Goal: Information Seeking & Learning: Learn about a topic

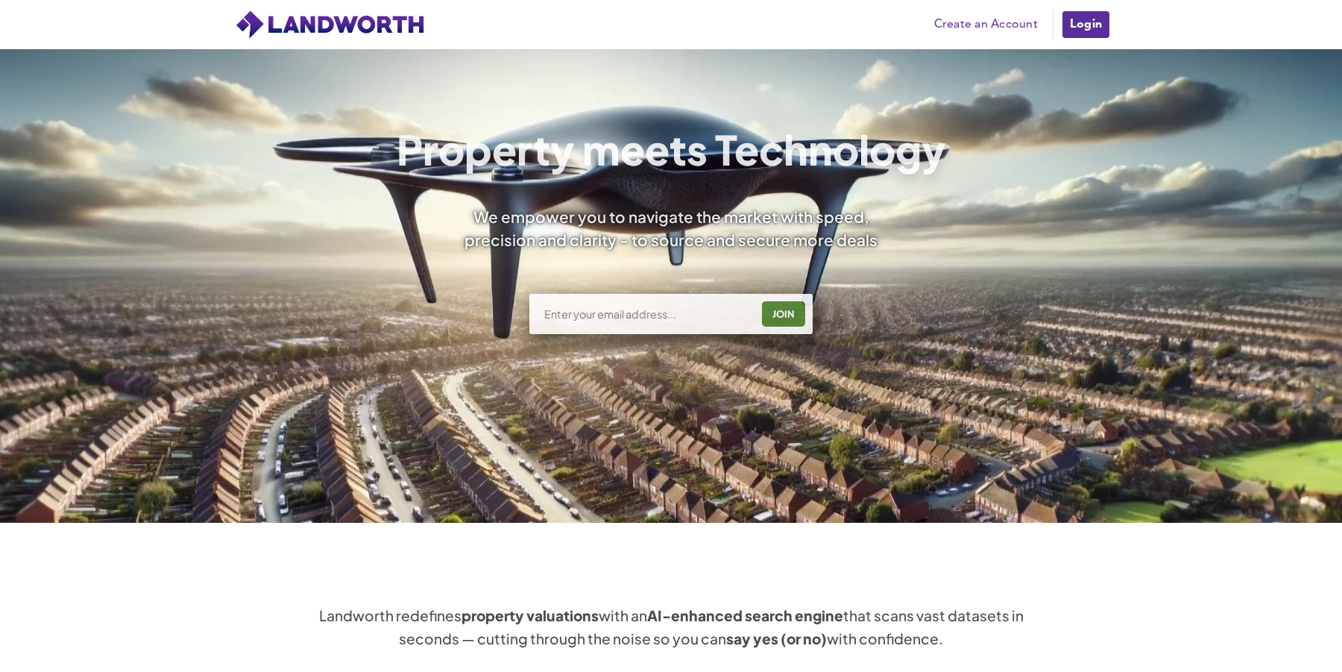
scroll to position [596, 0]
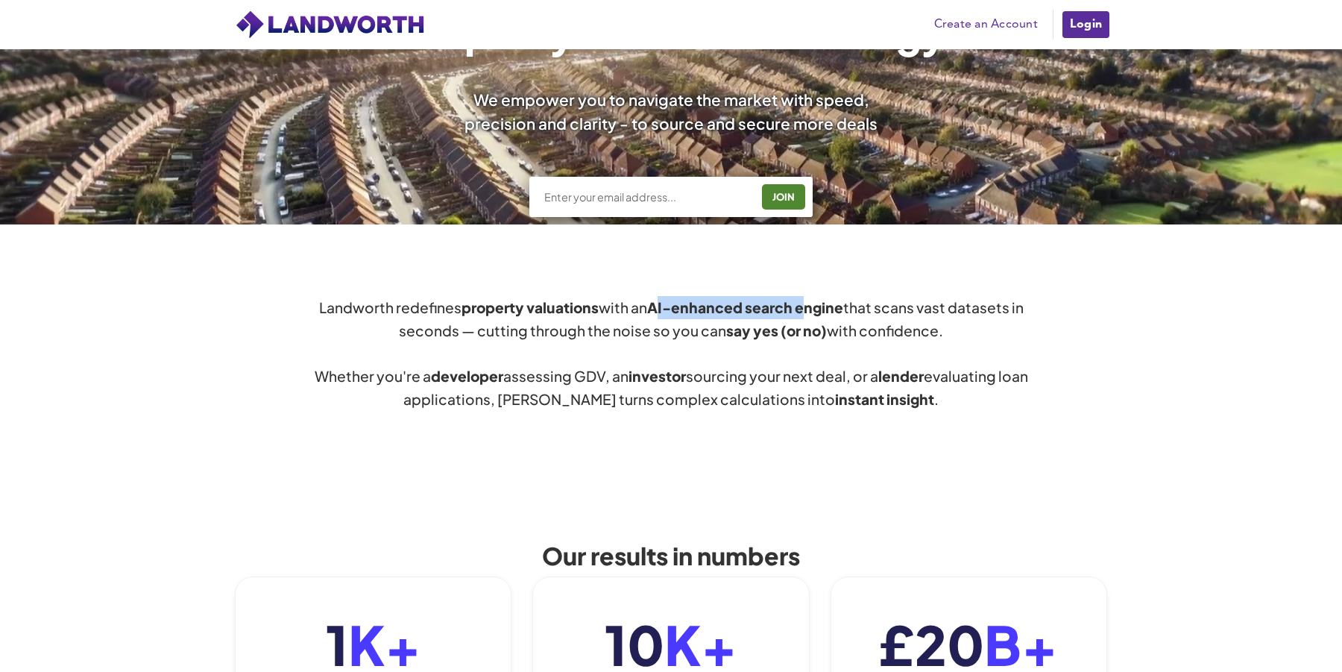
drag, startPoint x: 663, startPoint y: 306, endPoint x: 807, endPoint y: 306, distance: 144.6
click at [807, 306] on strong "AI-enhanced search engine" at bounding box center [745, 307] width 196 height 18
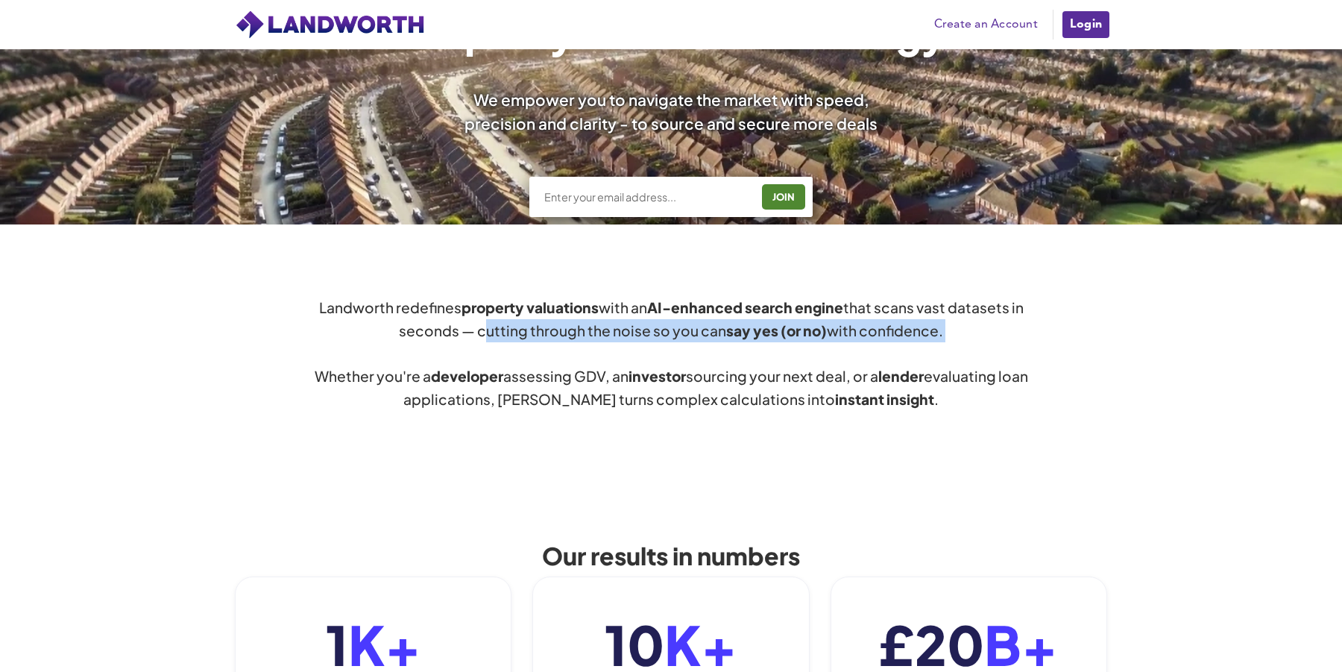
drag, startPoint x: 482, startPoint y: 331, endPoint x: 668, endPoint y: 352, distance: 187.5
click at [668, 352] on div "Landworth redefines property valuations with an AI-enhanced search engine that …" at bounding box center [671, 353] width 716 height 115
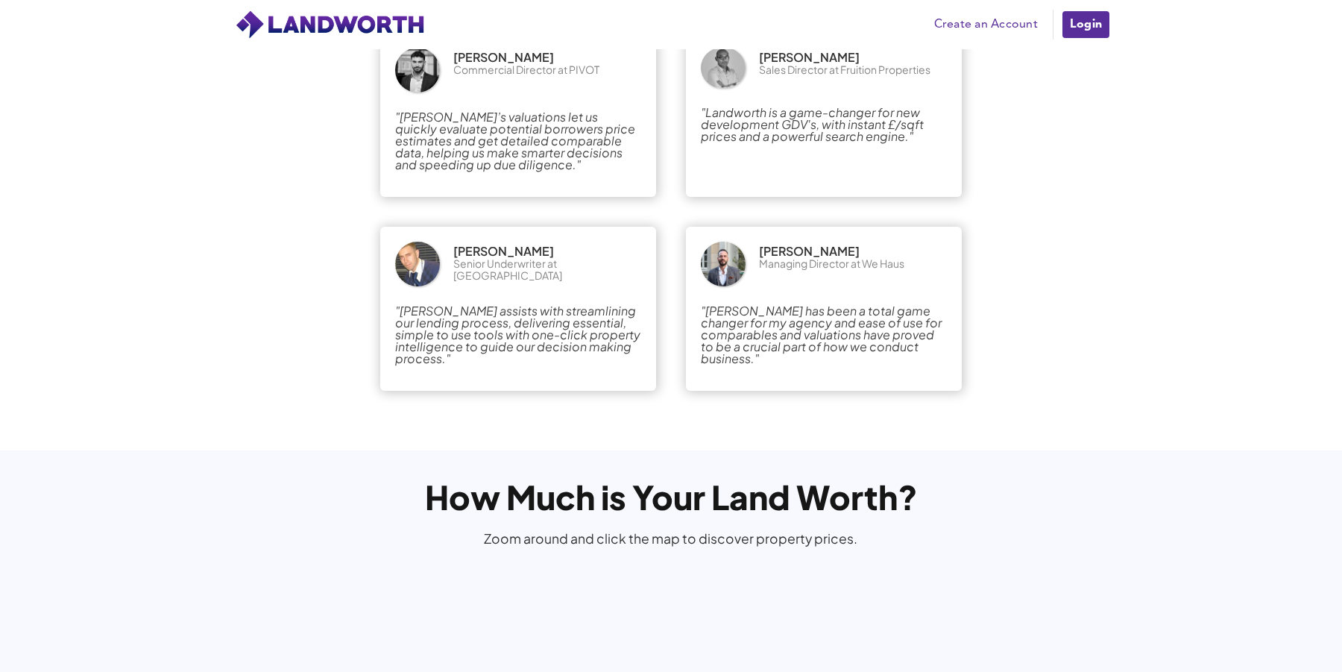
scroll to position [3131, 0]
